Goal: Entertainment & Leisure: Consume media (video, audio)

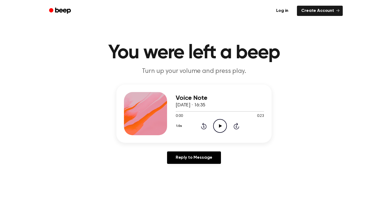
click at [241, 48] on h1 "You were left a beep" at bounding box center [194, 52] width 276 height 19
click at [221, 120] on icon "Play Audio" at bounding box center [220, 126] width 14 height 14
click at [220, 129] on icon "Play Audio" at bounding box center [220, 126] width 14 height 14
click at [216, 124] on icon "Play Audio" at bounding box center [220, 126] width 14 height 14
